Goal: Transaction & Acquisition: Purchase product/service

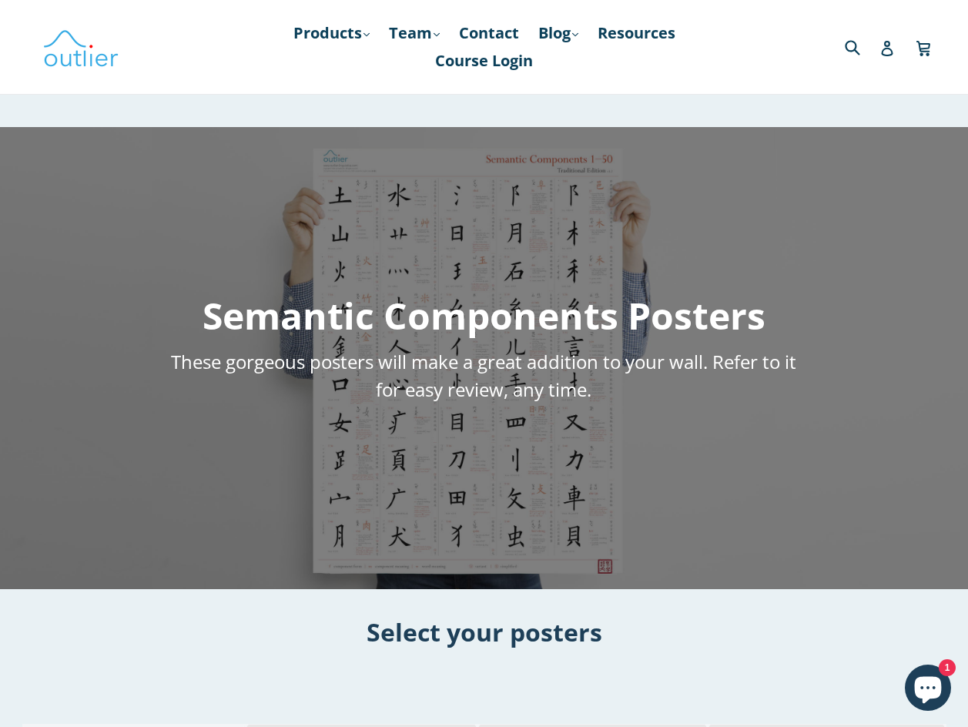
click at [530, 634] on h1 "Select your posters" at bounding box center [484, 631] width 968 height 33
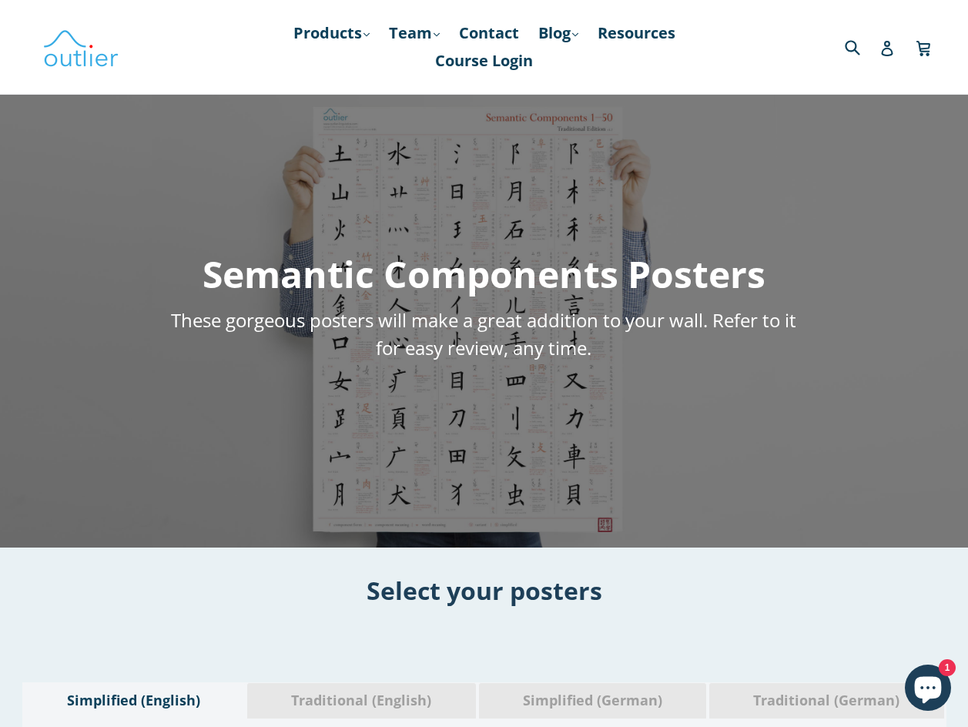
scroll to position [154, 0]
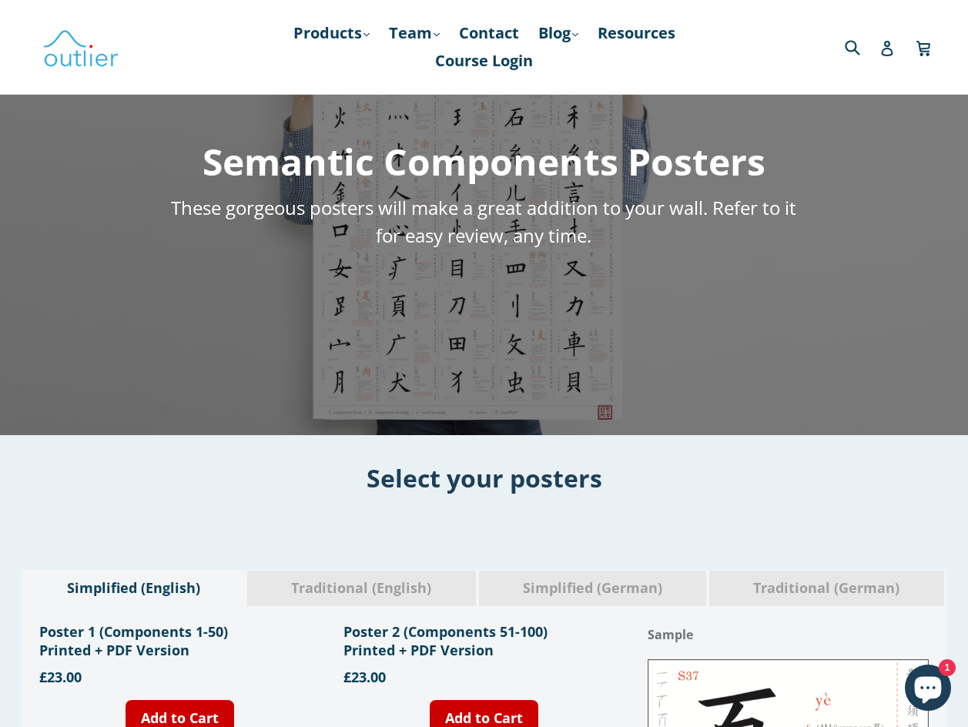
click at [934, 699] on icon "Chat window" at bounding box center [927, 687] width 45 height 45
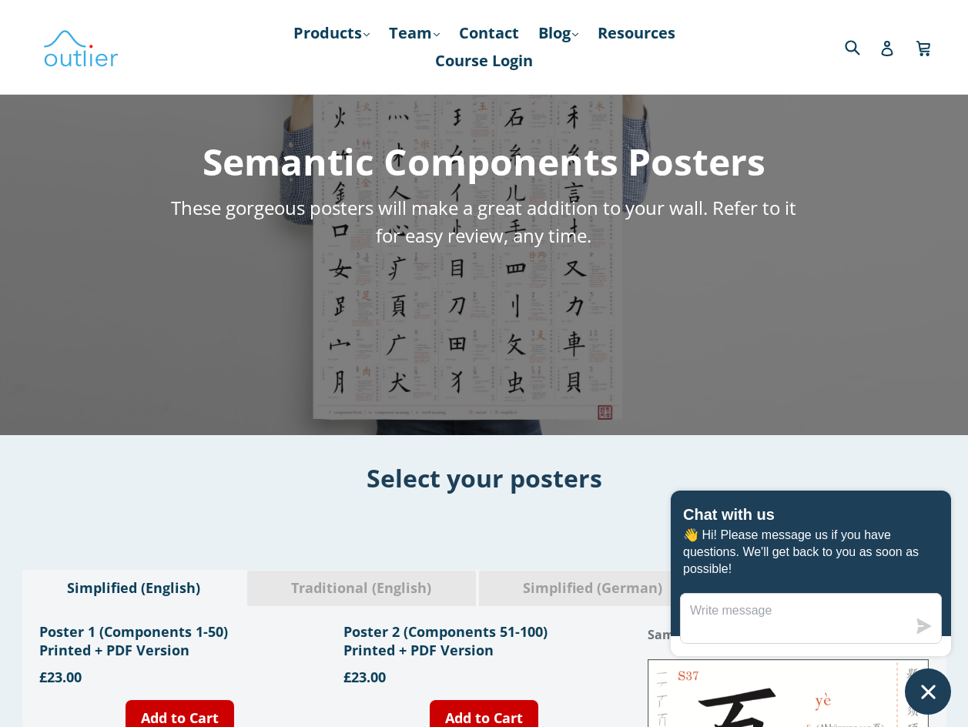
click at [924, 688] on icon "Chat window" at bounding box center [928, 691] width 14 height 14
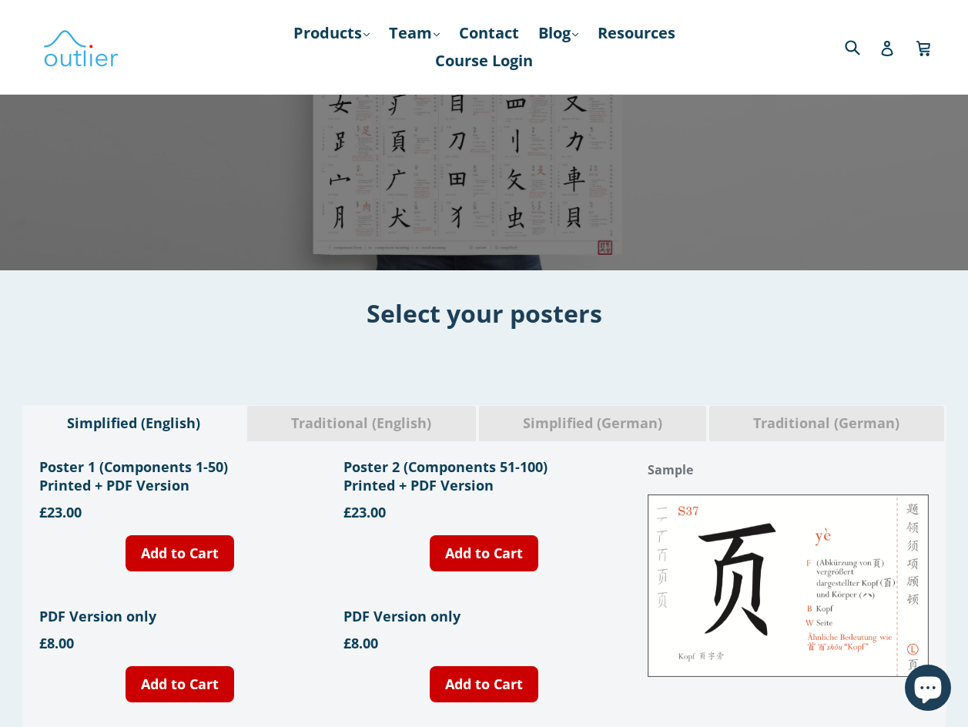
scroll to position [462, 0]
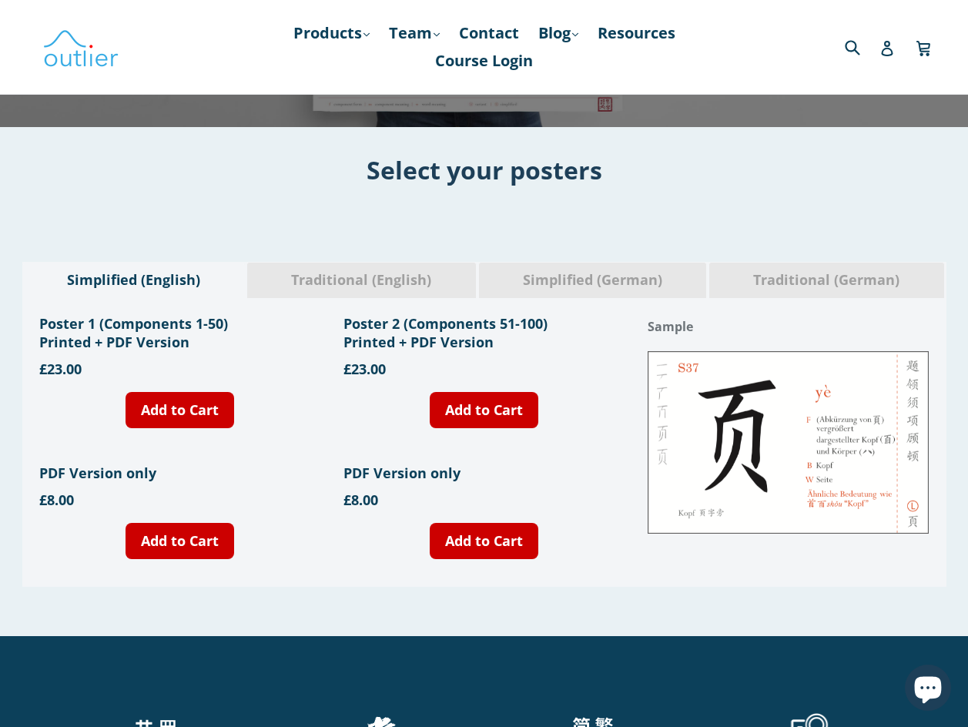
click at [782, 510] on img at bounding box center [787, 442] width 281 height 182
click at [399, 291] on div "Traditional (English)" at bounding box center [361, 280] width 230 height 36
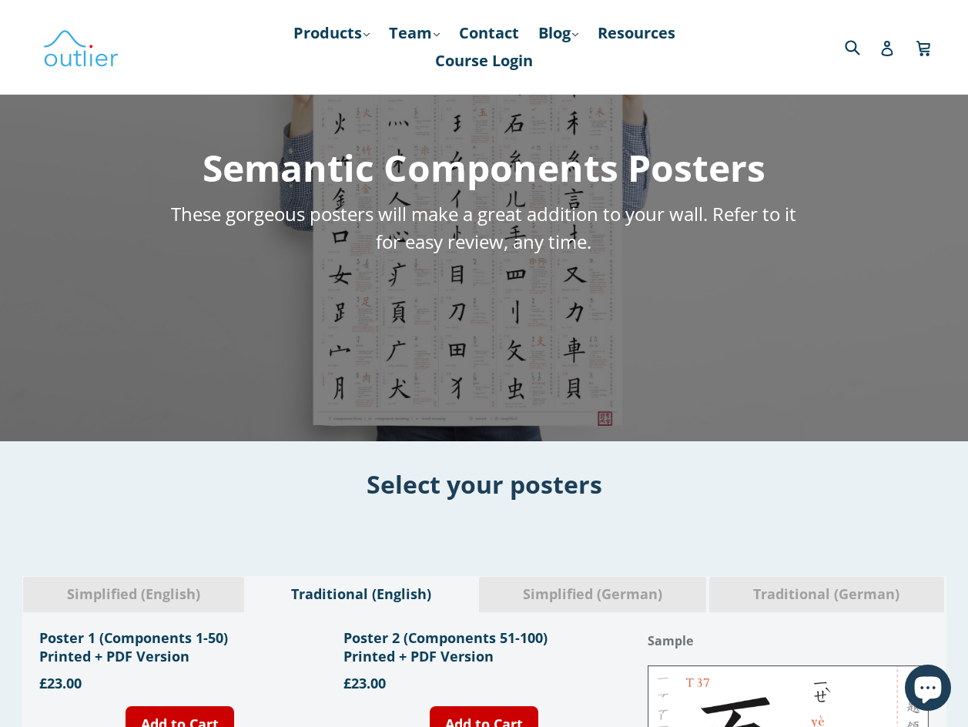
scroll to position [231, 0]
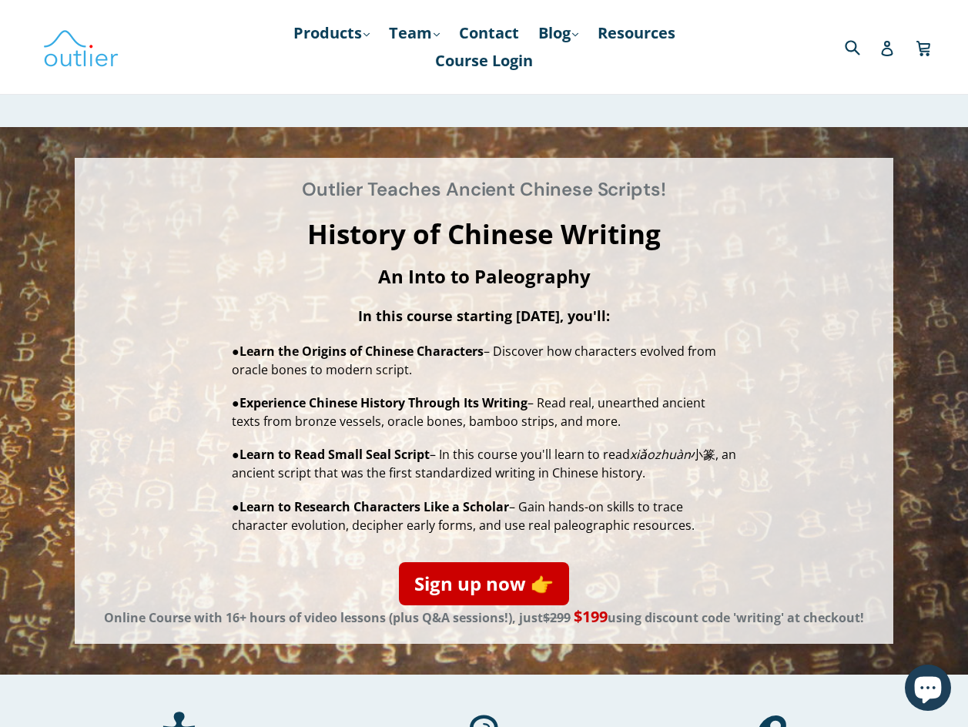
click at [597, 279] on p "An Into to Paleography" at bounding box center [483, 276] width 787 height 28
